Goal: Task Accomplishment & Management: Complete application form

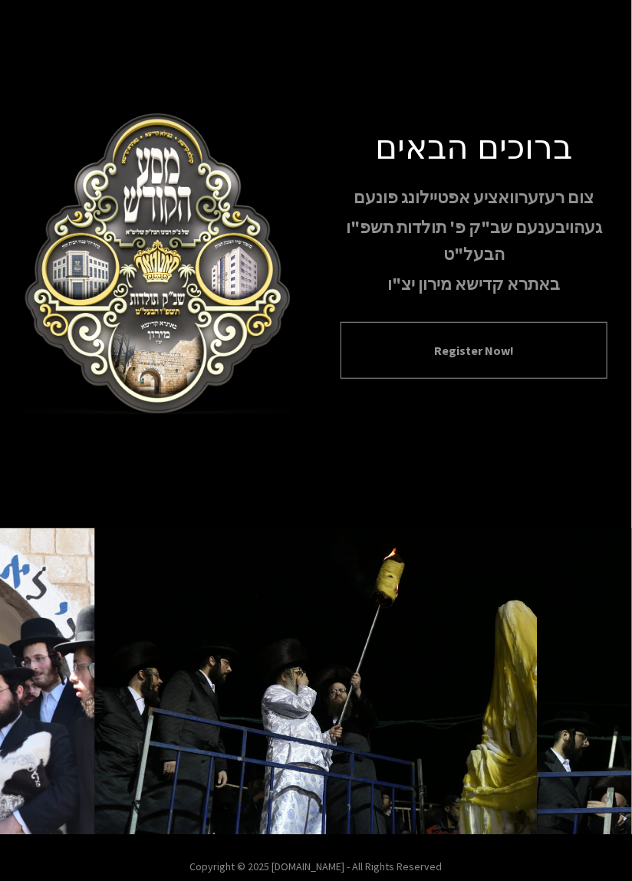
click at [394, 360] on button "Register Now!" at bounding box center [474, 350] width 228 height 18
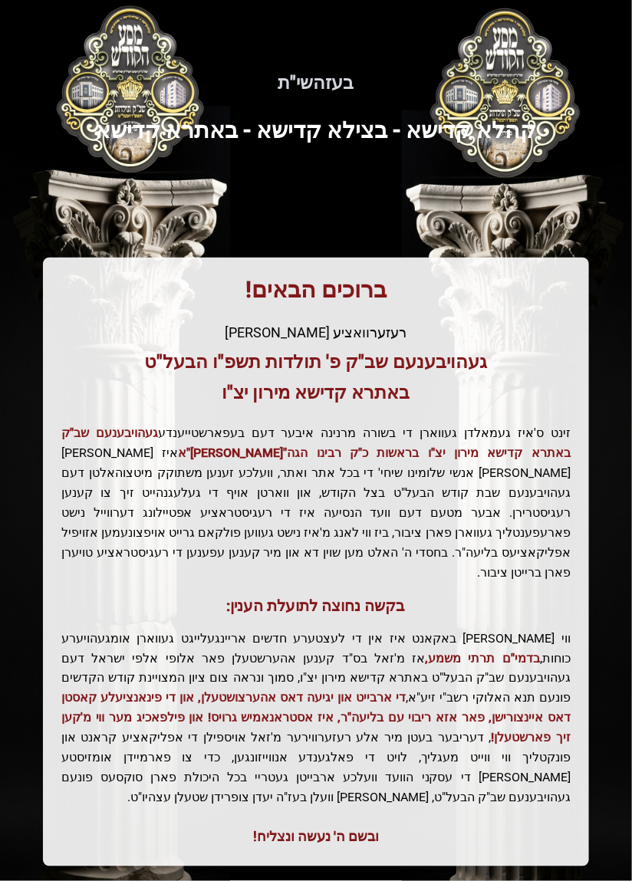
scroll to position [32, 0]
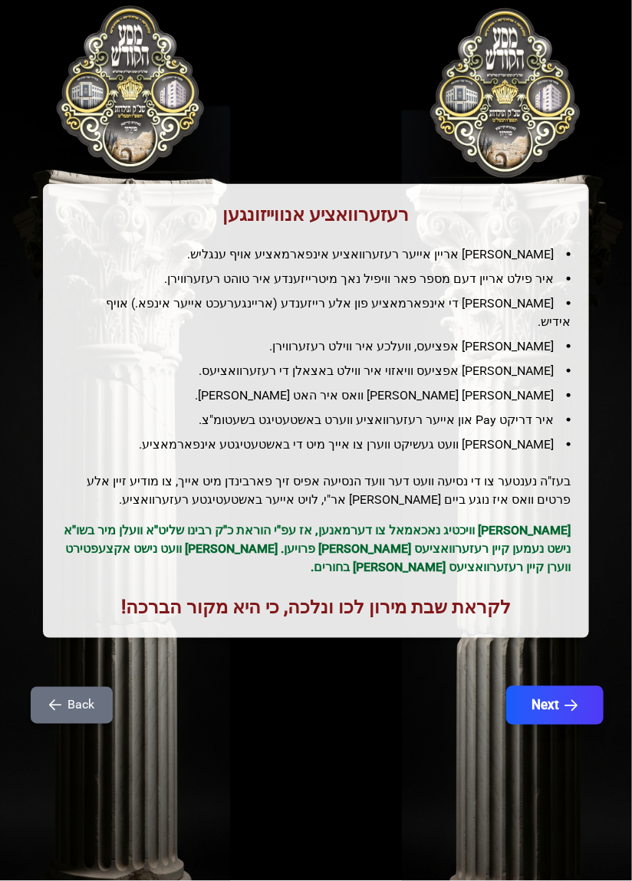
click at [557, 690] on button "Next" at bounding box center [554, 705] width 97 height 38
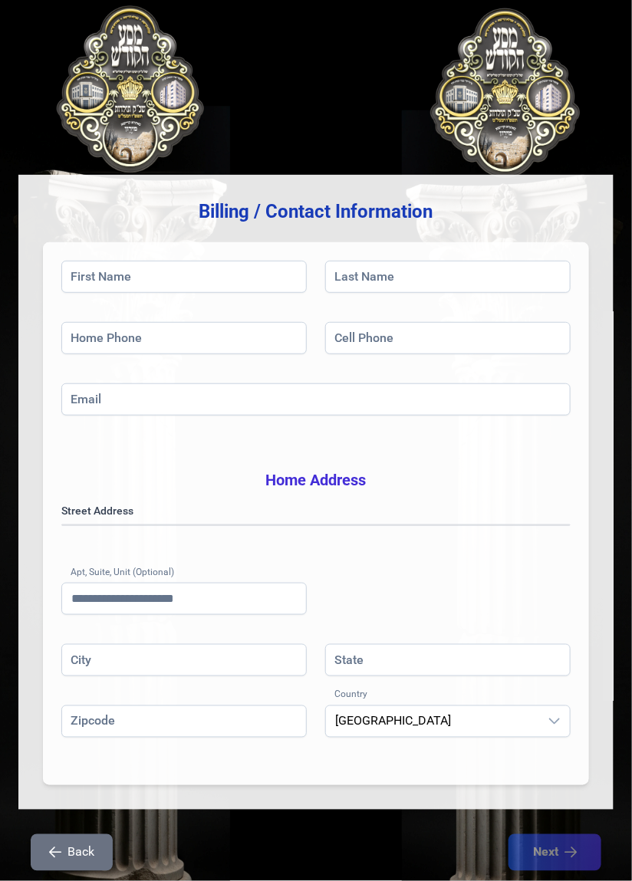
click at [67, 871] on button "Back" at bounding box center [72, 852] width 82 height 37
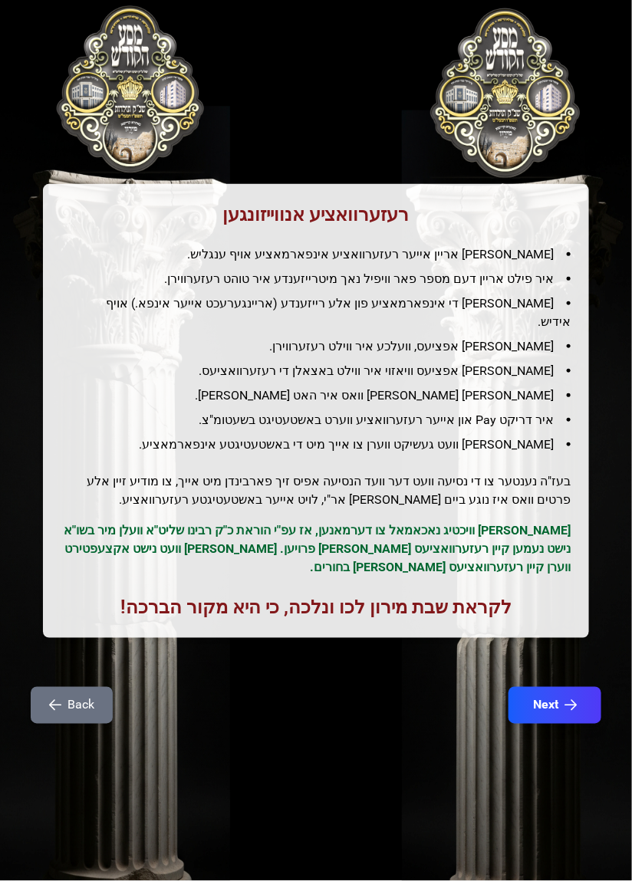
click at [72, 692] on button "Back" at bounding box center [72, 705] width 82 height 37
